Goal: Information Seeking & Learning: Learn about a topic

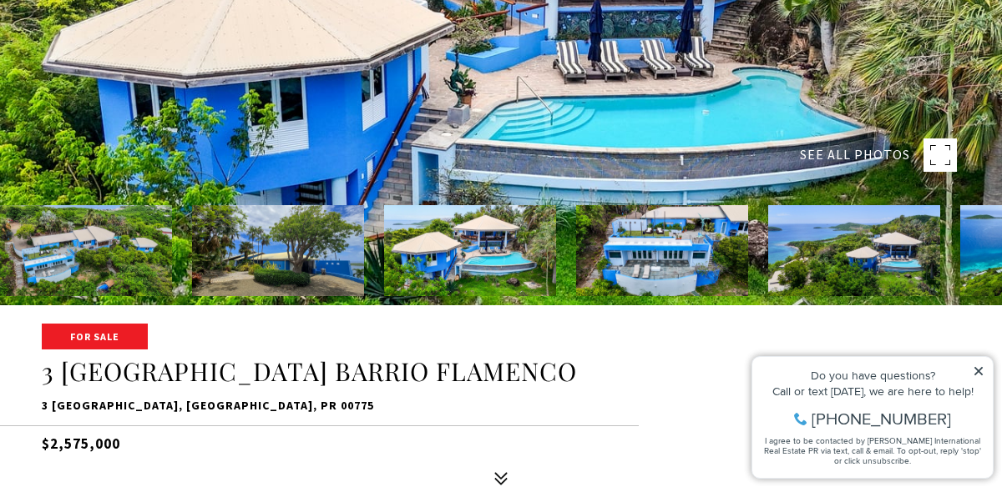
scroll to position [181, 0]
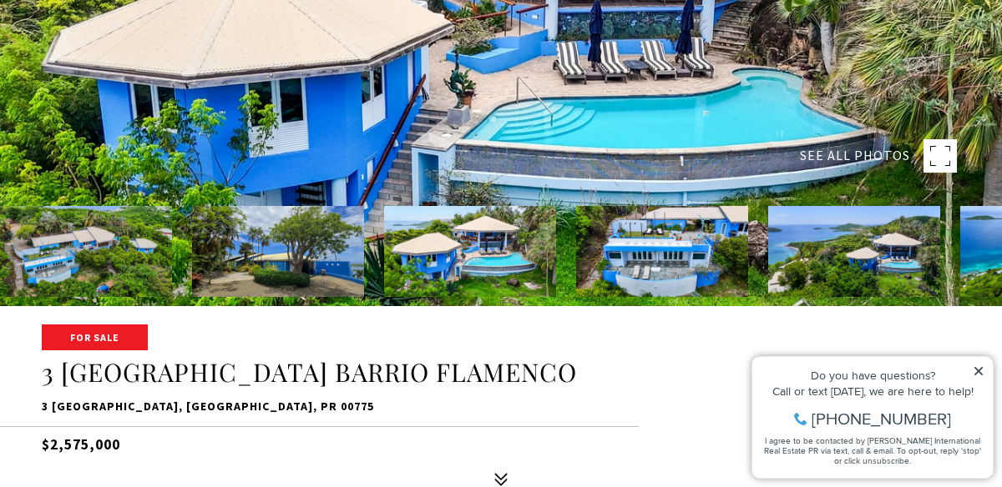
click at [884, 269] on img at bounding box center [854, 251] width 172 height 91
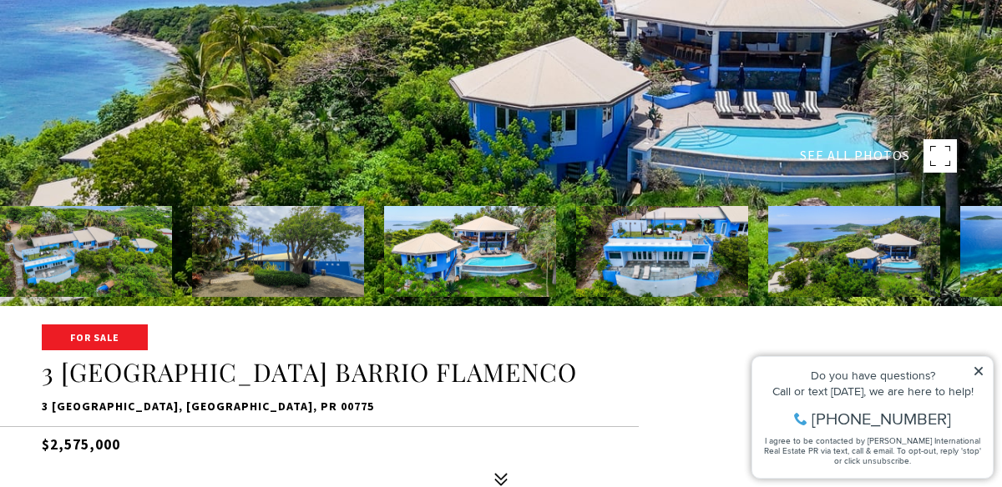
click at [982, 369] on icon at bounding box center [978, 372] width 12 height 12
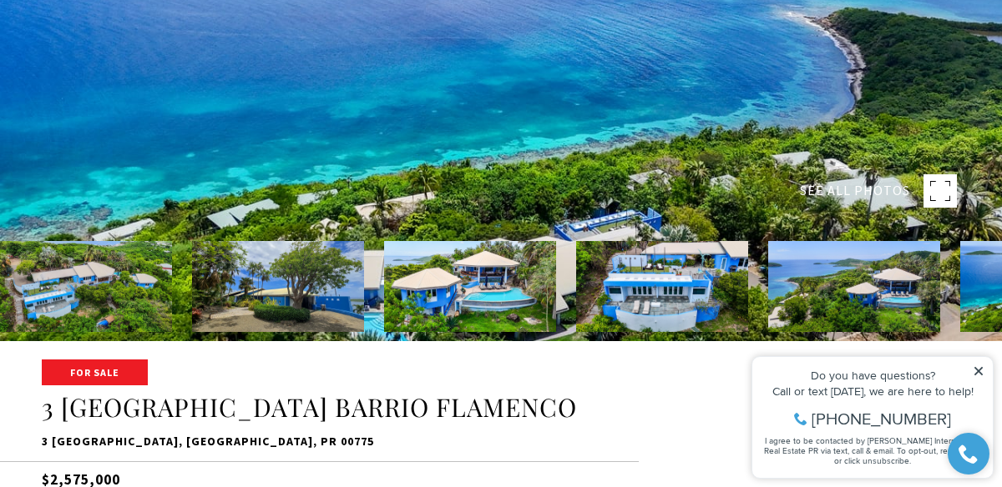
scroll to position [145, 0]
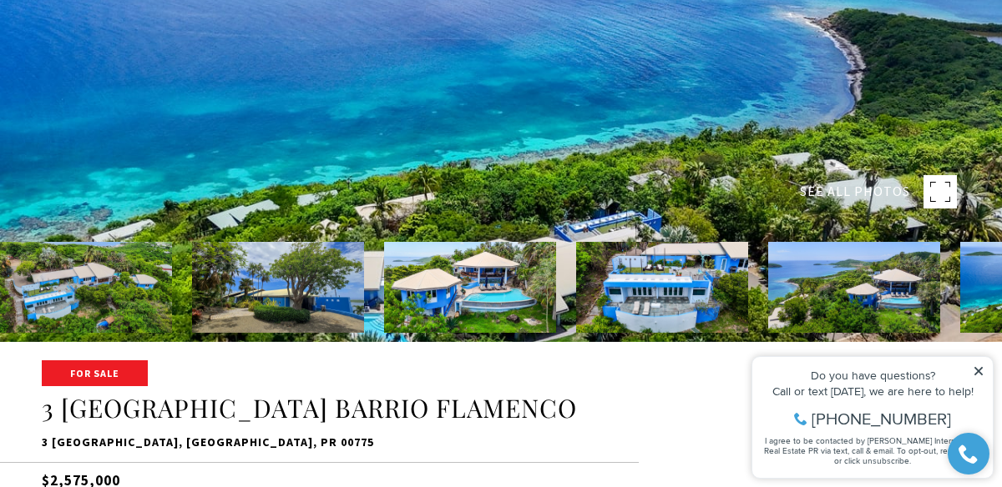
click at [565, 186] on div at bounding box center [501, 98] width 1002 height 487
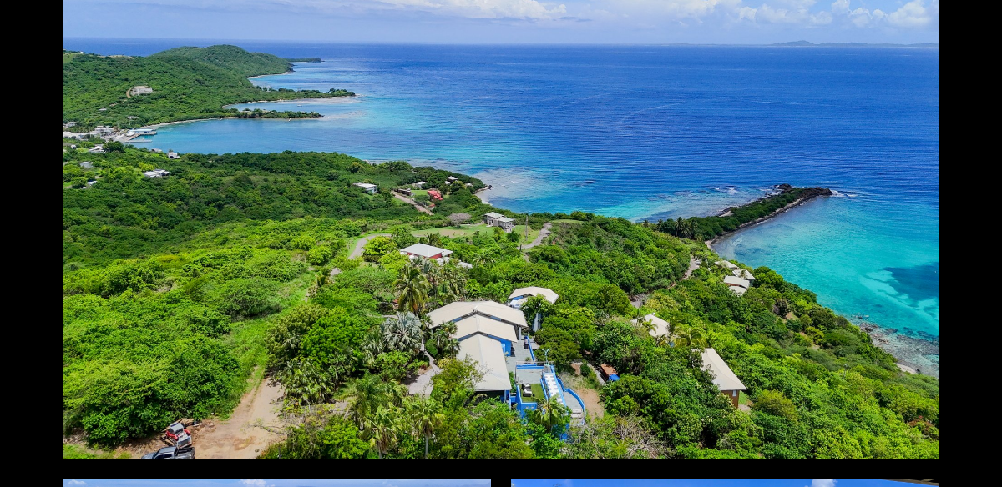
scroll to position [1663, 0]
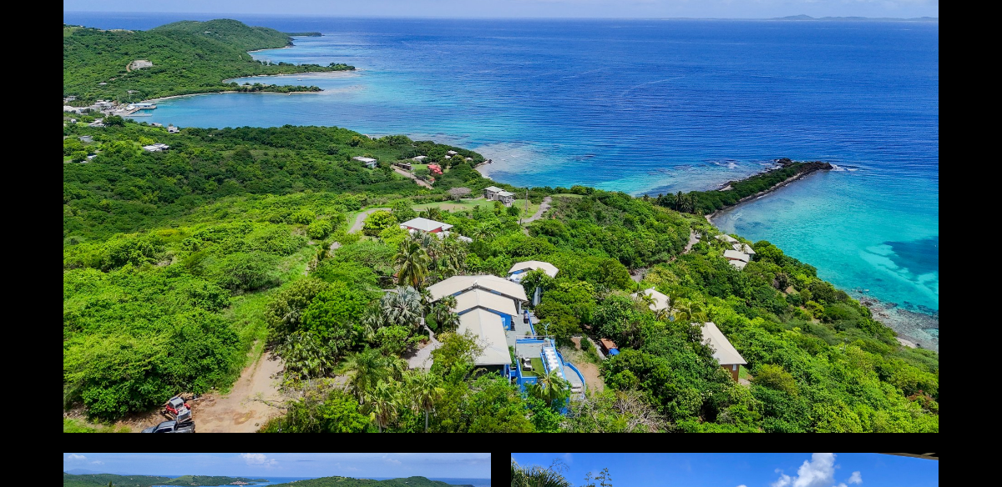
click at [749, 188] on div at bounding box center [500, 188] width 875 height 490
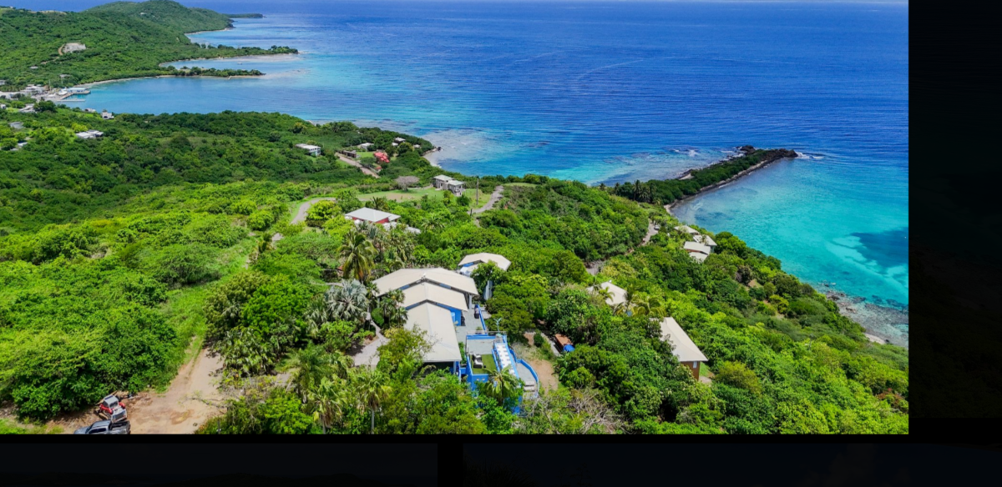
scroll to position [144, 0]
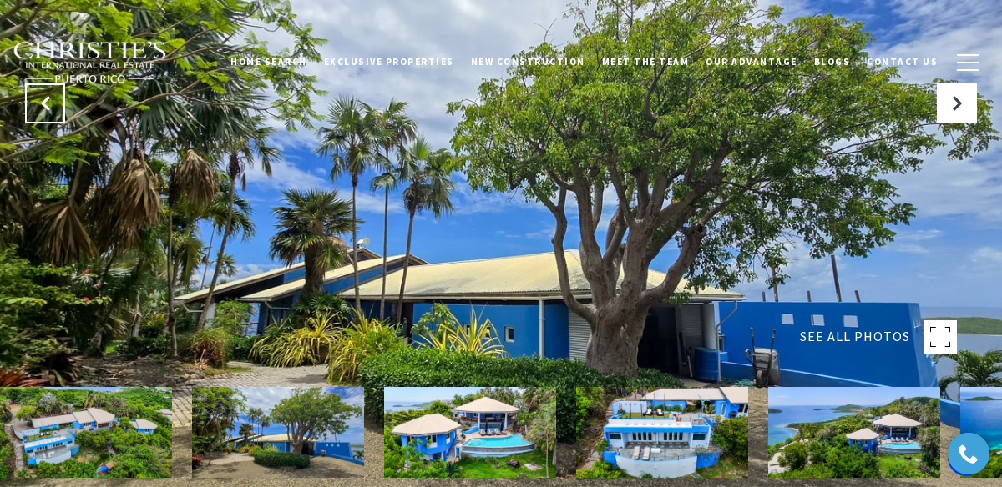
click at [40, 110] on icon "Previous Slide" at bounding box center [45, 103] width 17 height 17
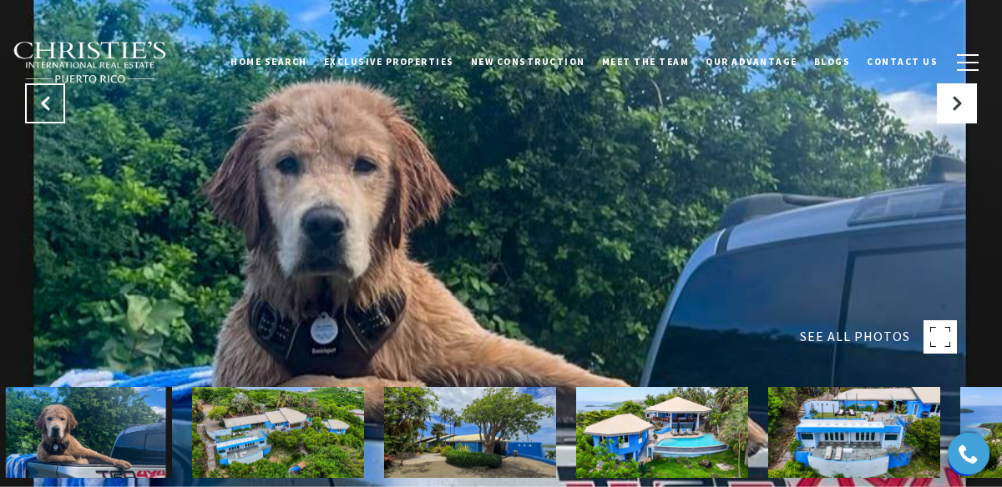
click at [40, 110] on icon "Previous Slide" at bounding box center [45, 103] width 17 height 17
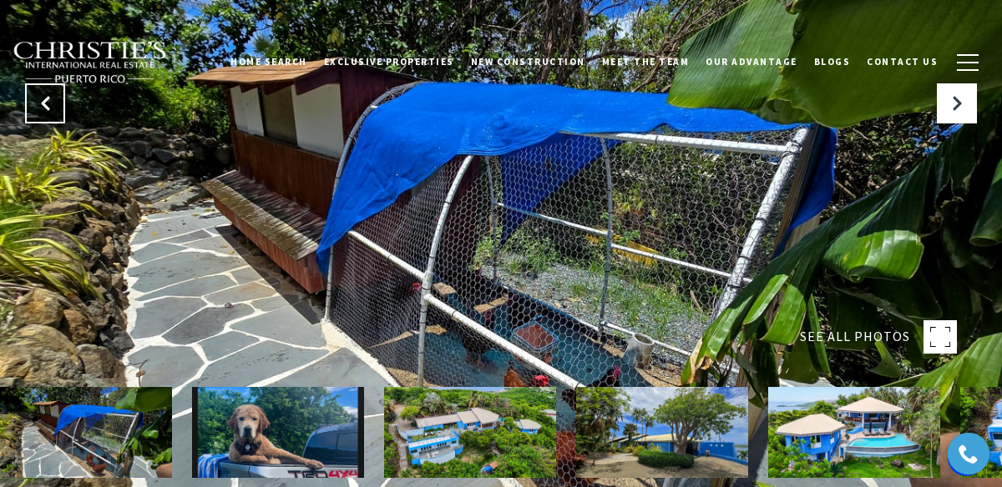
click at [40, 110] on icon "Previous Slide" at bounding box center [45, 103] width 17 height 17
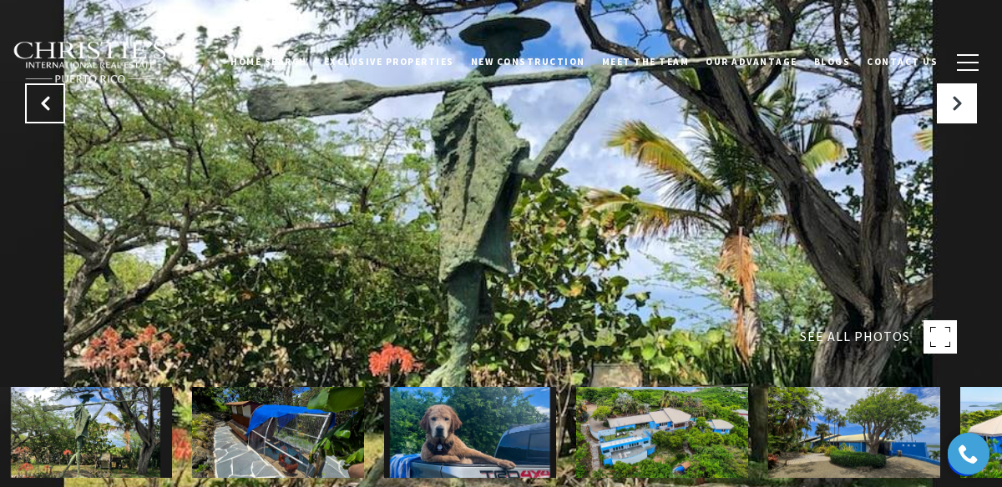
click at [40, 110] on icon "Previous Slide" at bounding box center [45, 103] width 17 height 17
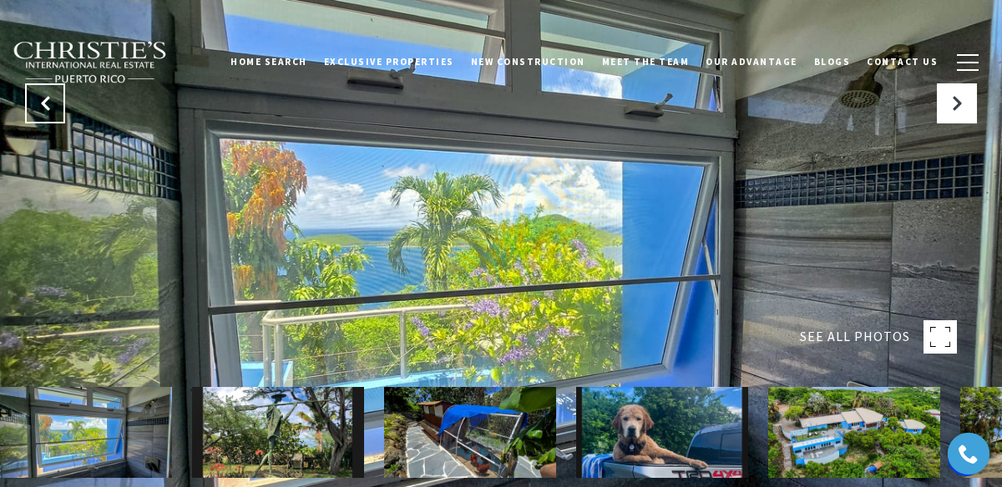
click at [40, 110] on icon "Previous Slide" at bounding box center [45, 103] width 17 height 17
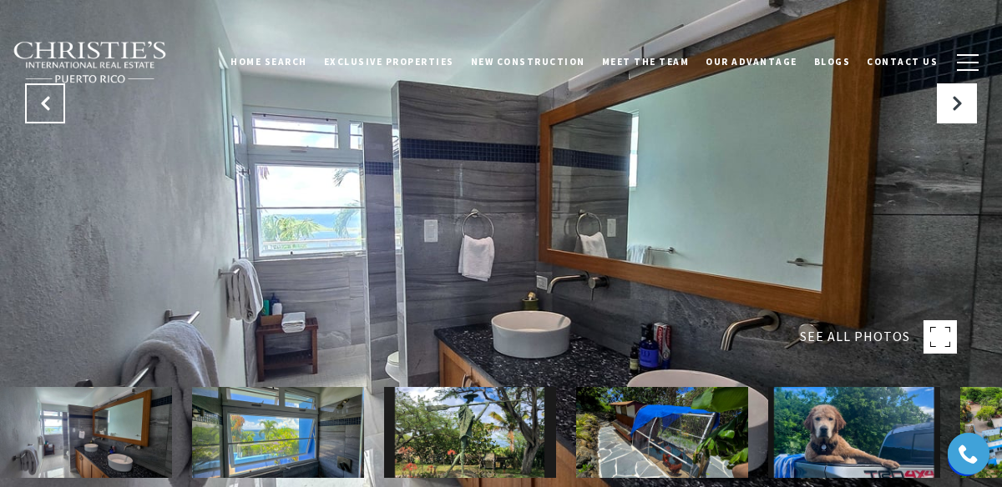
click at [40, 109] on icon "Previous Slide" at bounding box center [45, 103] width 17 height 17
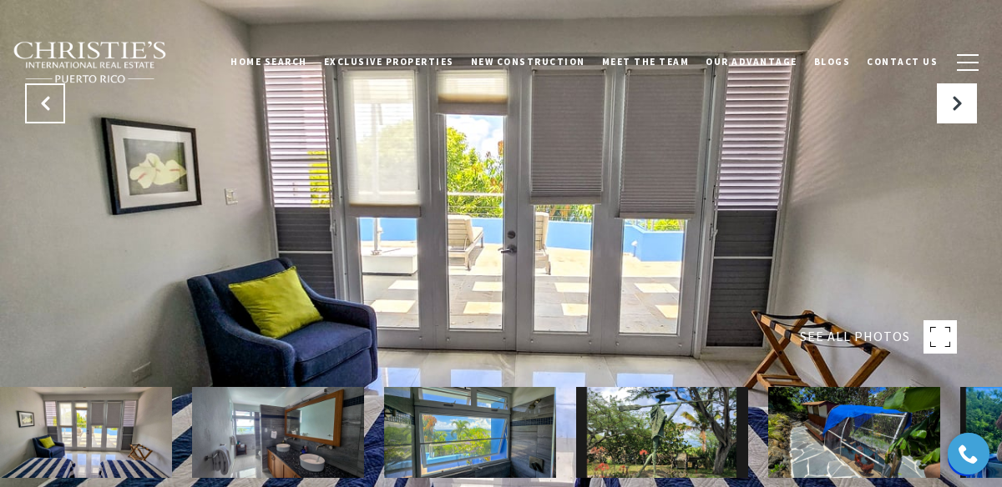
click at [40, 108] on icon "Previous Slide" at bounding box center [45, 103] width 17 height 17
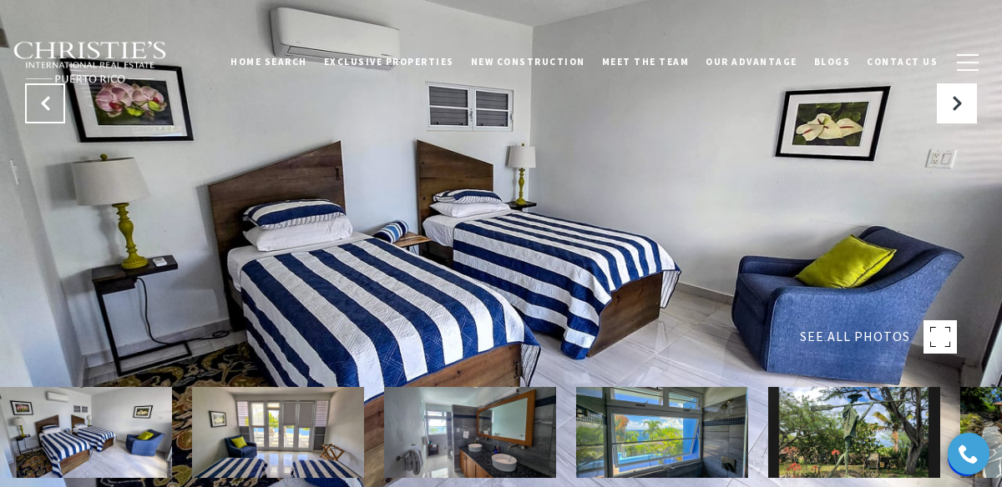
click at [40, 108] on icon "Previous Slide" at bounding box center [45, 103] width 17 height 17
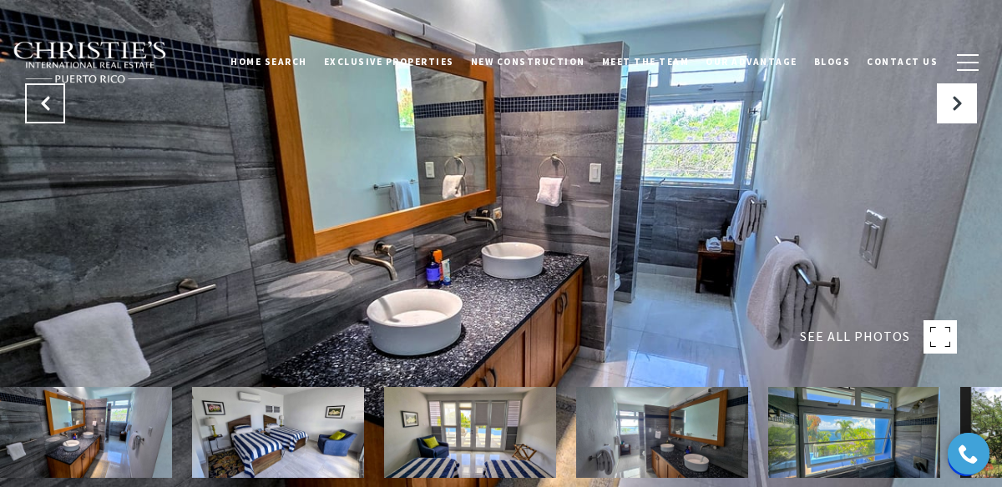
click at [40, 108] on icon "Previous Slide" at bounding box center [45, 103] width 17 height 17
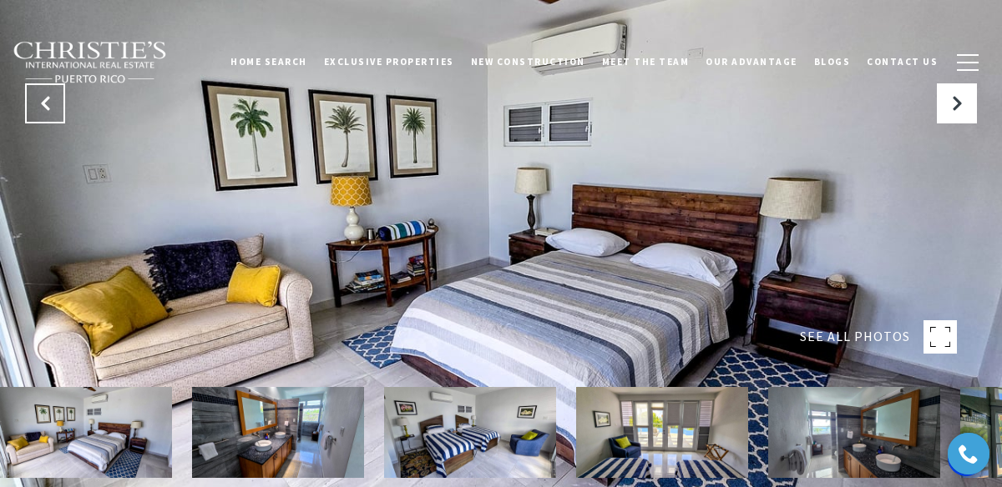
click at [40, 108] on icon "Previous Slide" at bounding box center [45, 103] width 17 height 17
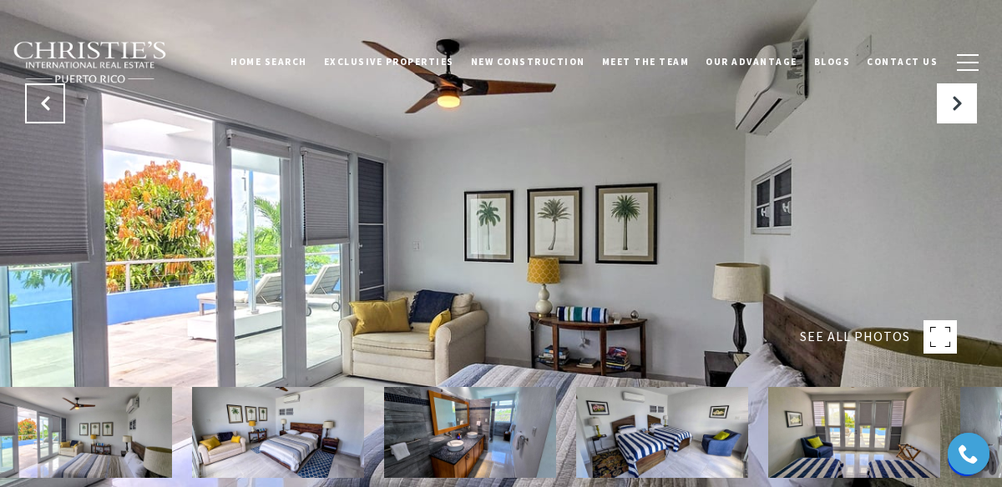
click at [40, 108] on icon "Previous Slide" at bounding box center [45, 103] width 17 height 17
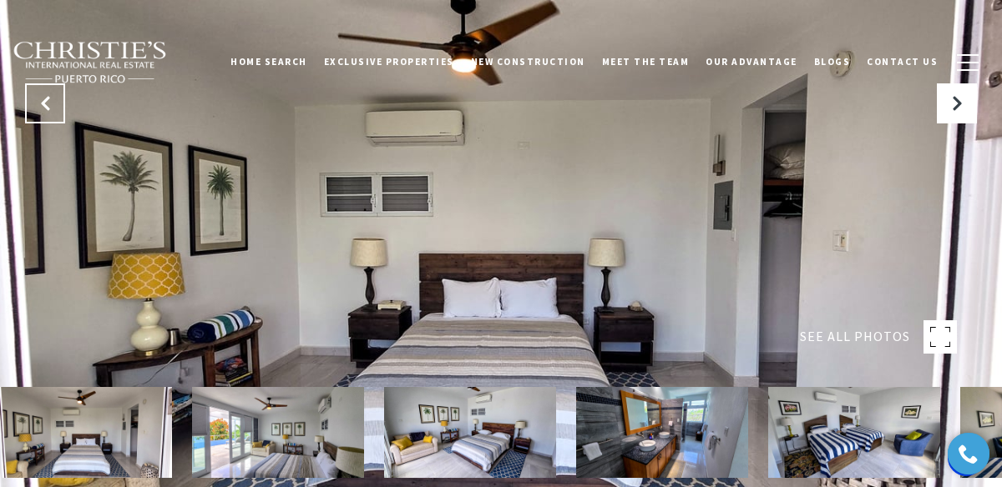
click at [40, 108] on icon "Previous Slide" at bounding box center [45, 103] width 17 height 17
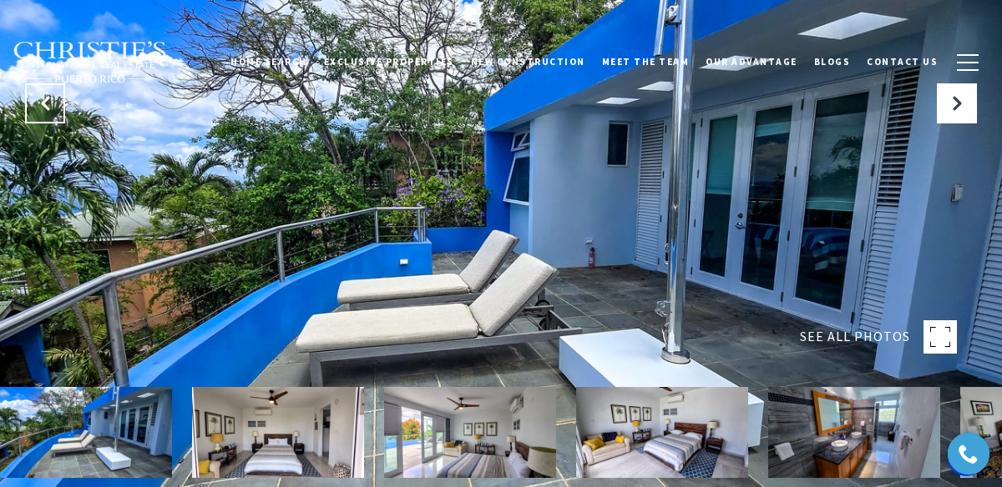
click at [40, 108] on icon "Previous Slide" at bounding box center [45, 103] width 17 height 17
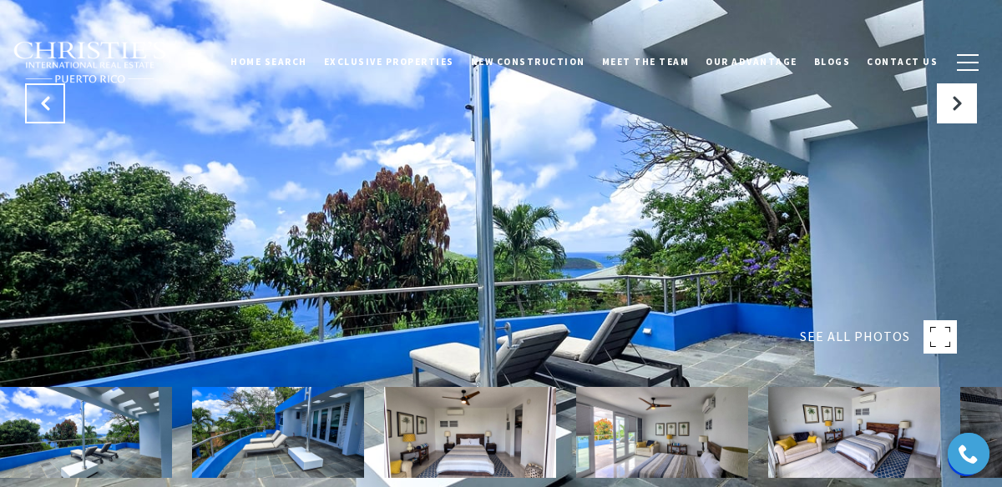
click at [40, 108] on icon "Previous Slide" at bounding box center [45, 103] width 17 height 17
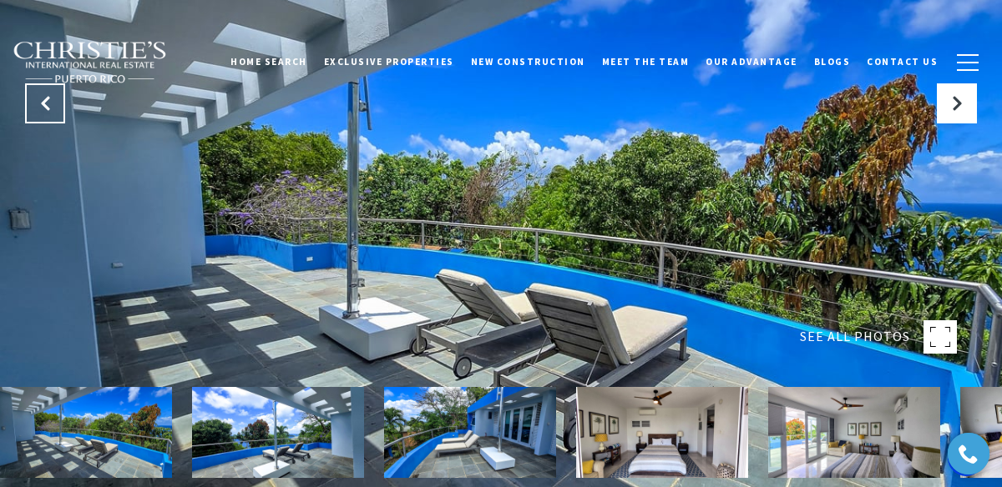
click at [40, 108] on icon "Previous Slide" at bounding box center [45, 103] width 17 height 17
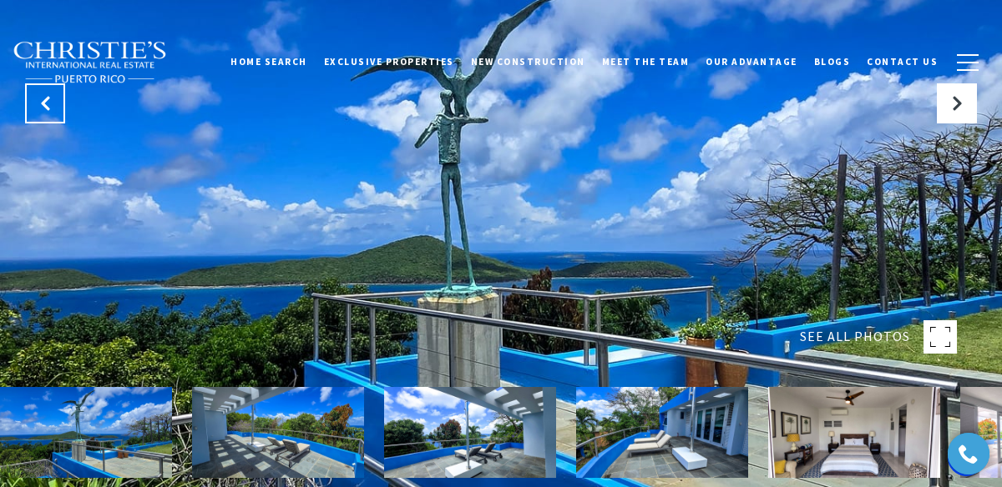
click at [40, 108] on icon "Previous Slide" at bounding box center [45, 103] width 17 height 17
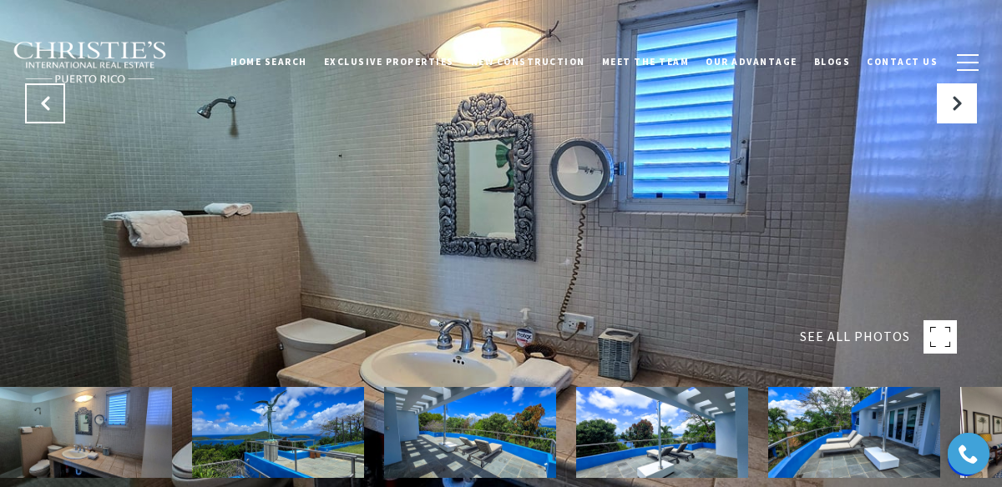
click at [40, 108] on icon "Previous Slide" at bounding box center [45, 103] width 17 height 17
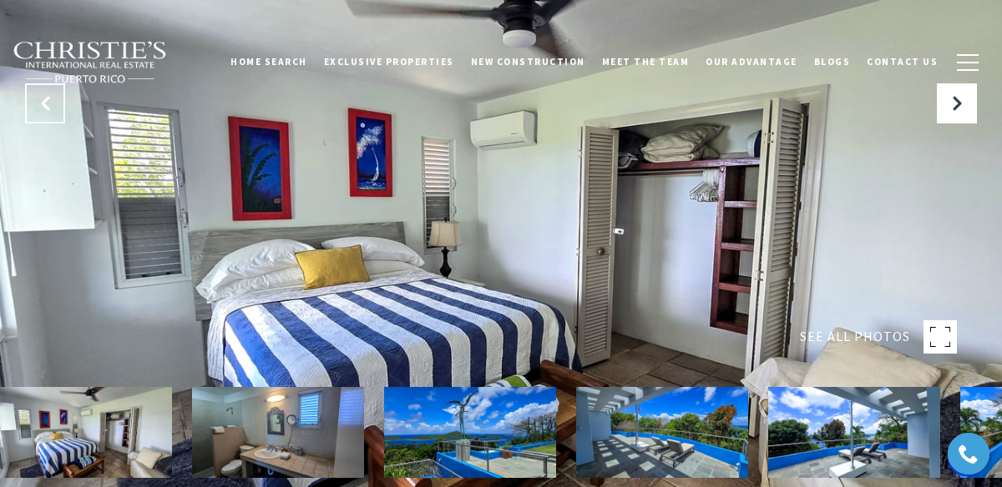
click at [40, 108] on icon "Previous Slide" at bounding box center [45, 103] width 17 height 17
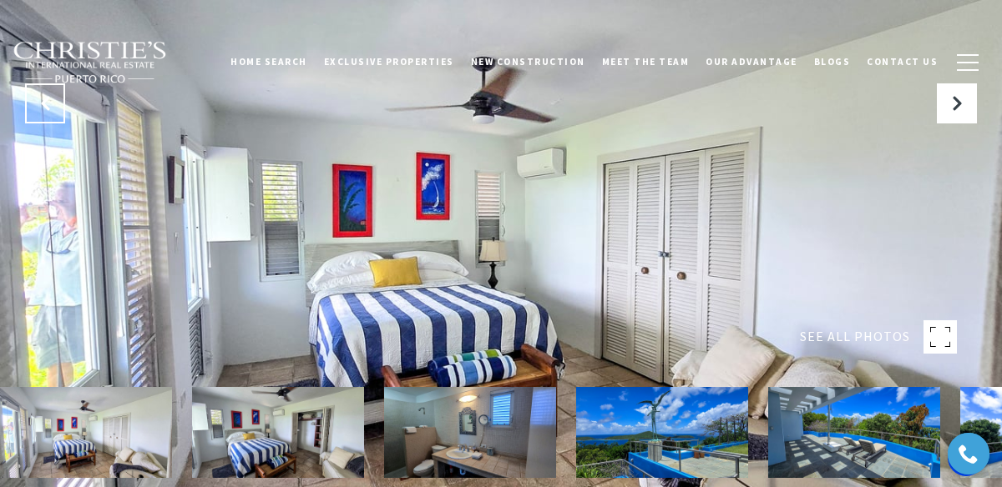
click at [40, 108] on icon "Previous Slide" at bounding box center [45, 103] width 17 height 17
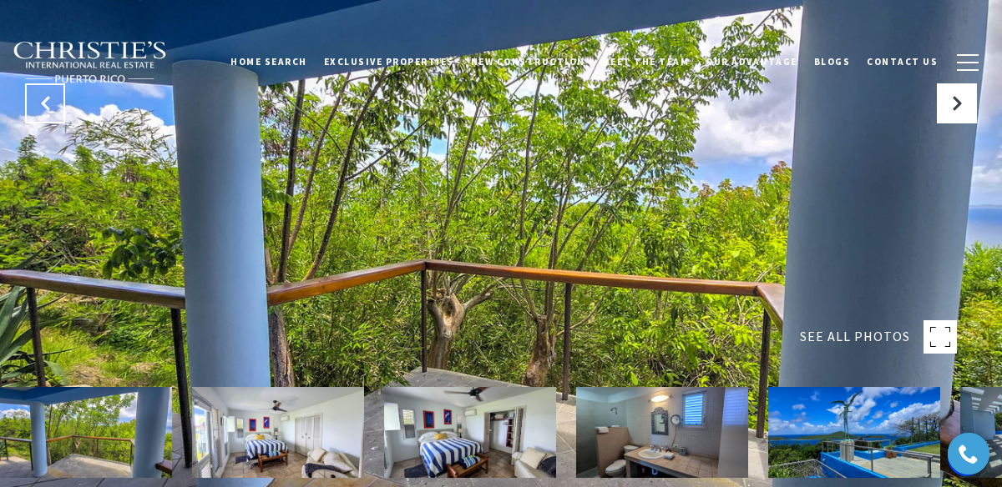
click at [40, 108] on icon "Previous Slide" at bounding box center [45, 103] width 17 height 17
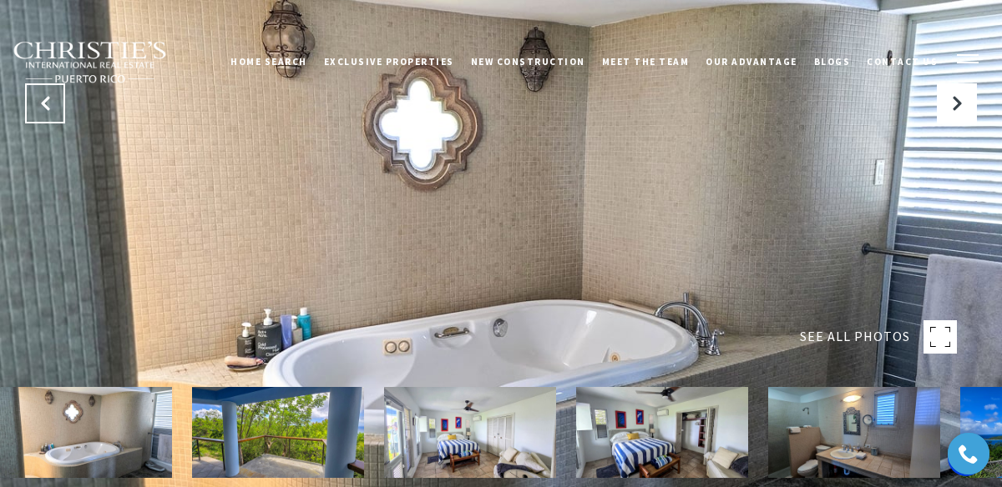
click at [40, 108] on icon "Previous Slide" at bounding box center [45, 103] width 17 height 17
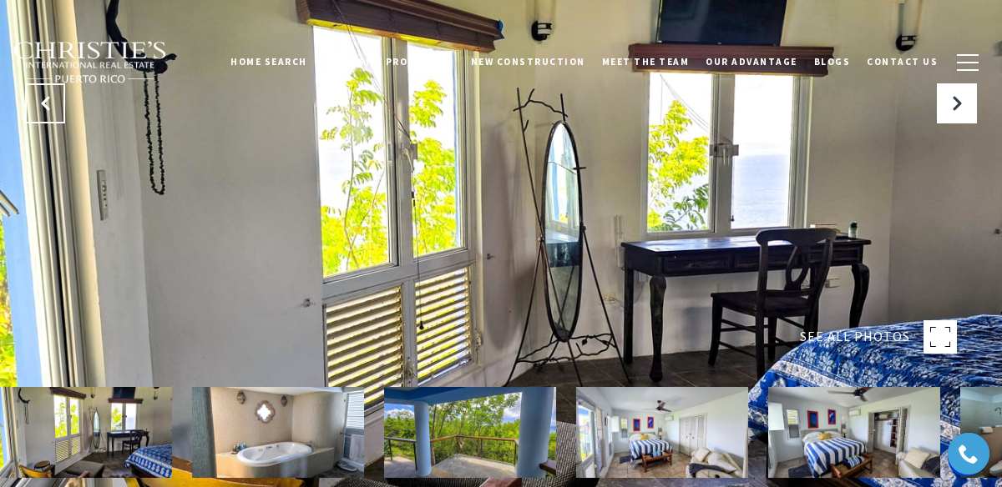
click at [40, 108] on icon "Previous Slide" at bounding box center [45, 103] width 17 height 17
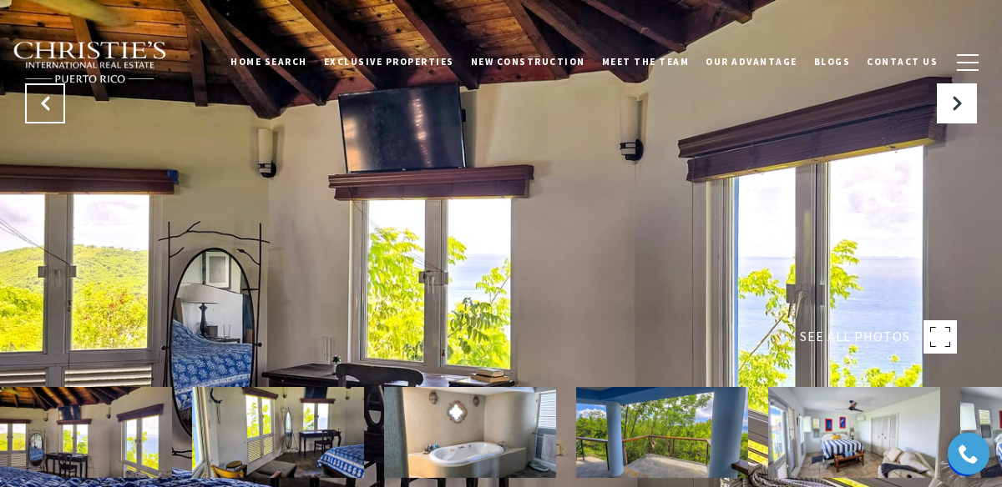
click at [40, 108] on icon "Previous Slide" at bounding box center [45, 103] width 17 height 17
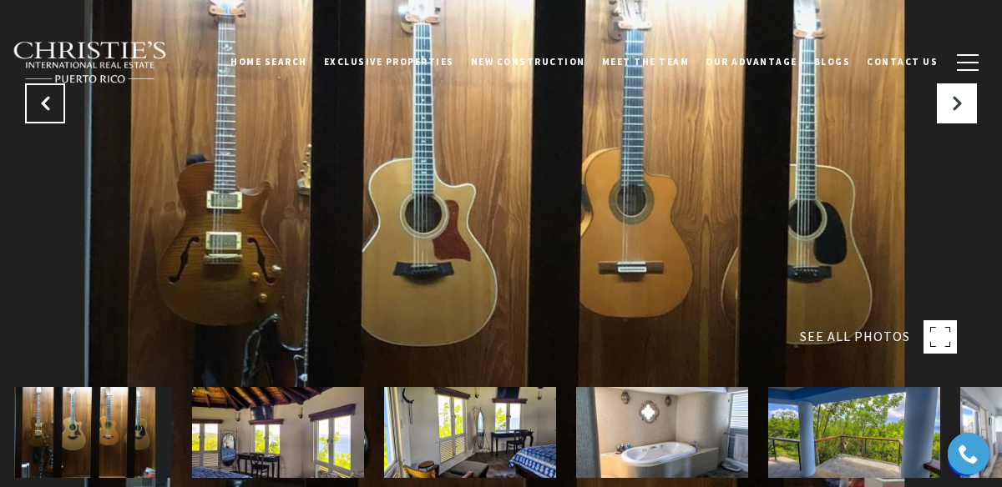
click at [40, 108] on icon "Previous Slide" at bounding box center [45, 103] width 17 height 17
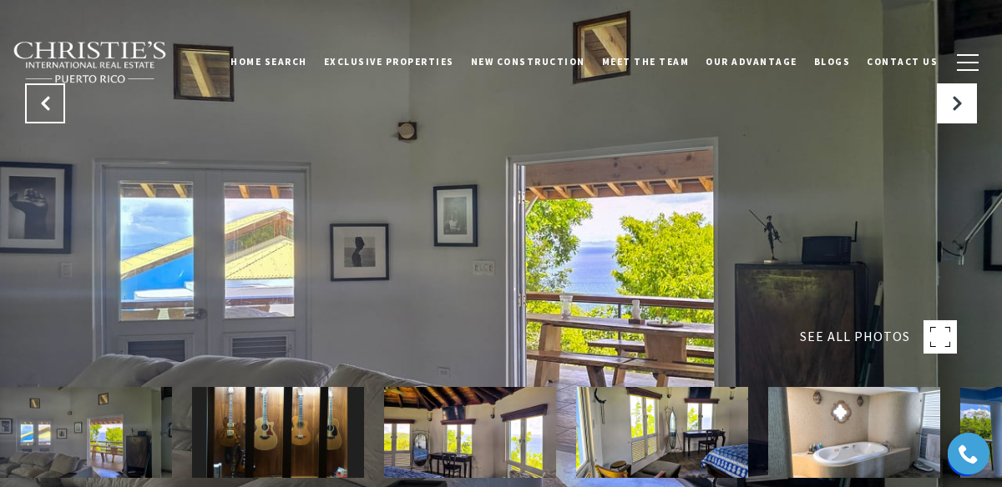
click at [40, 108] on icon "Previous Slide" at bounding box center [45, 103] width 17 height 17
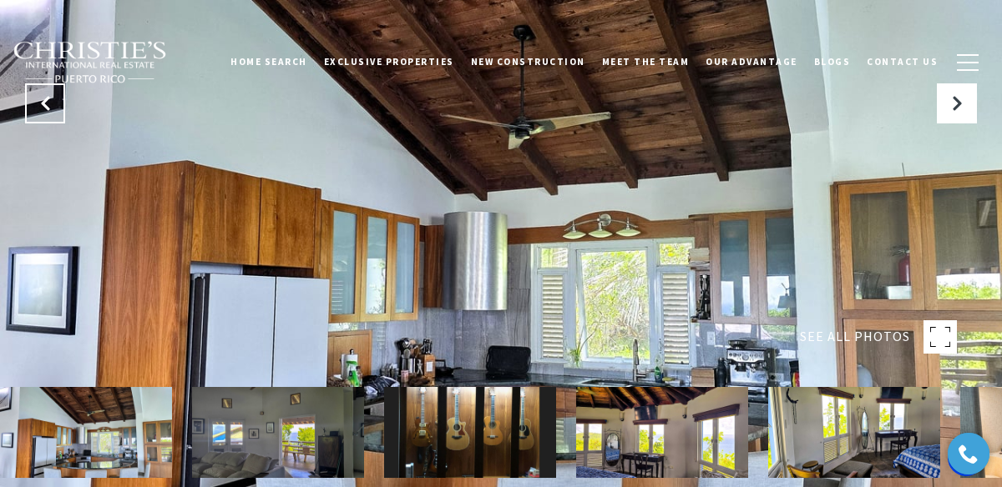
click at [40, 108] on icon "Previous Slide" at bounding box center [45, 103] width 17 height 17
